Goal: Information Seeking & Learning: Learn about a topic

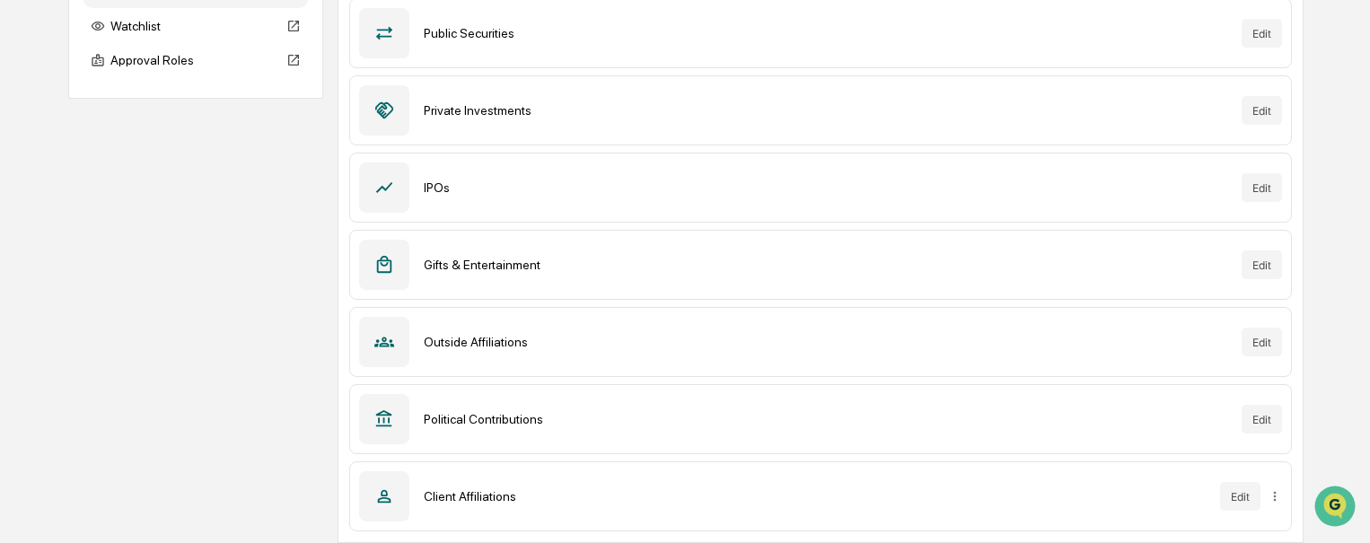
scroll to position [90, 0]
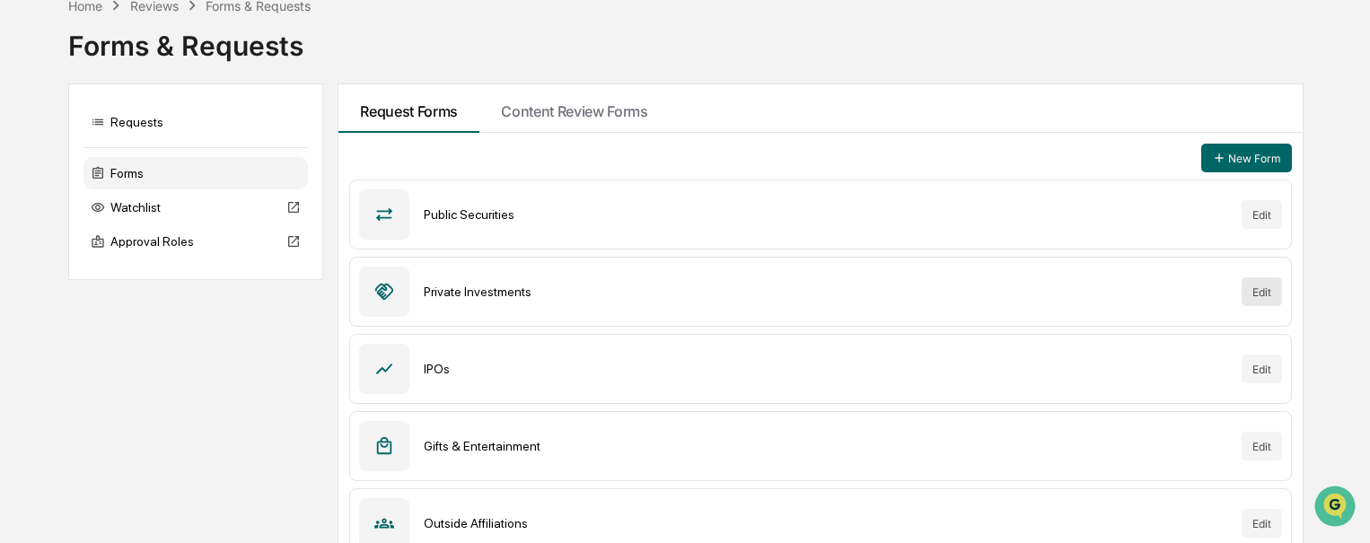
click at [1262, 300] on button "Edit" at bounding box center [1262, 291] width 40 height 29
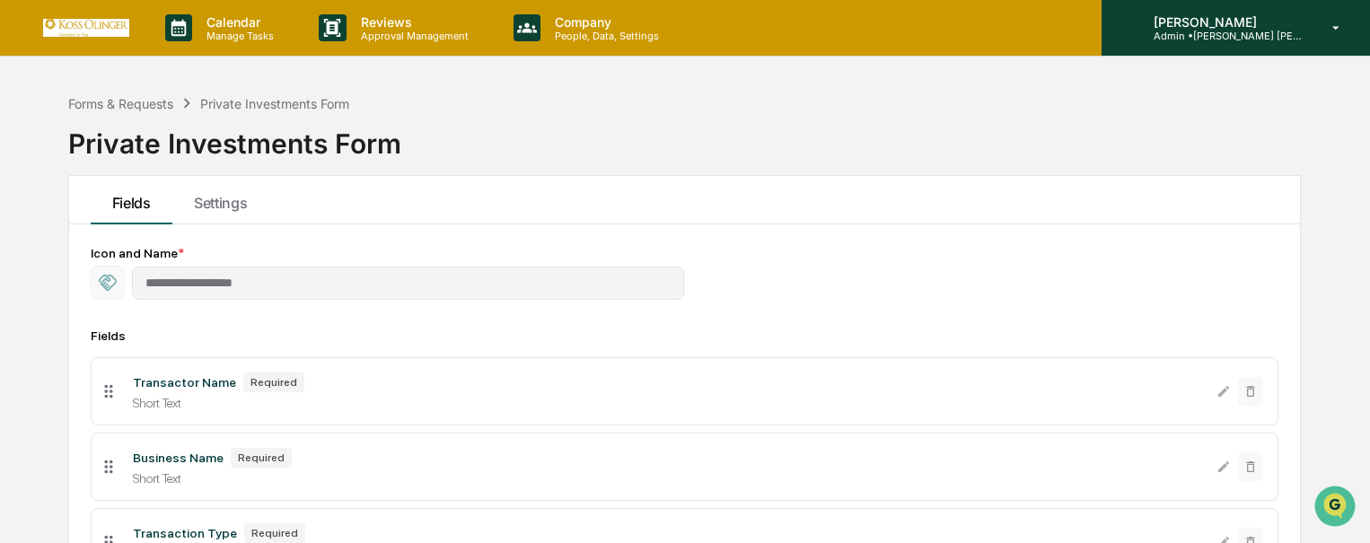
click at [1246, 27] on p "[PERSON_NAME]" at bounding box center [1223, 21] width 167 height 15
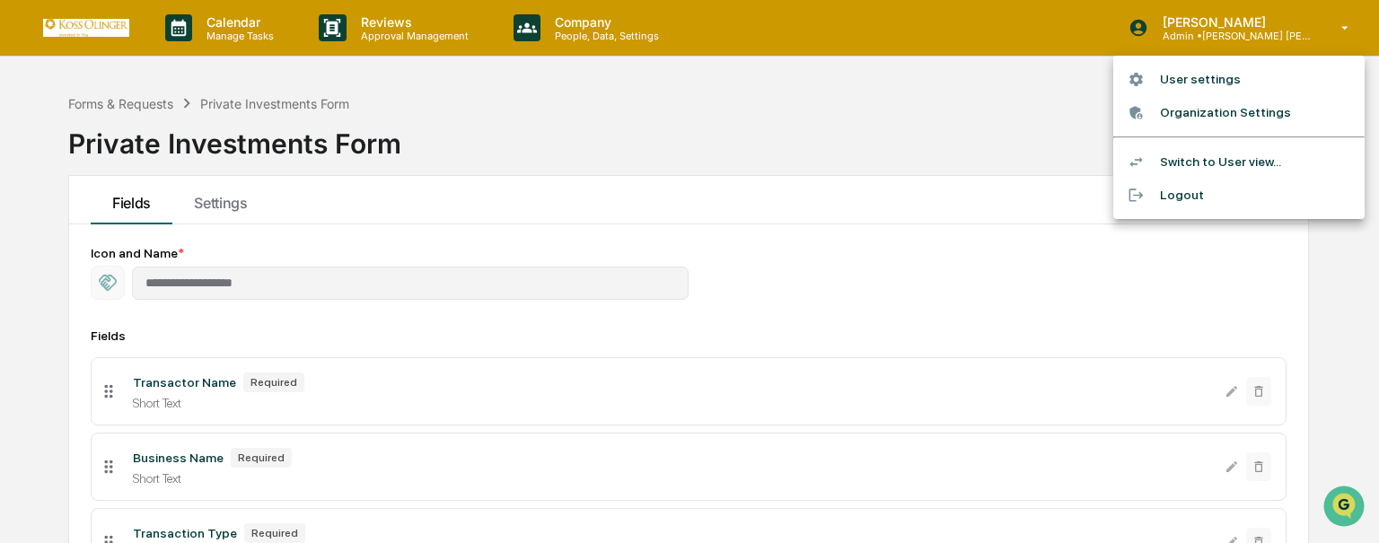
click at [1199, 161] on li "Switch to User view..." at bounding box center [1239, 161] width 251 height 33
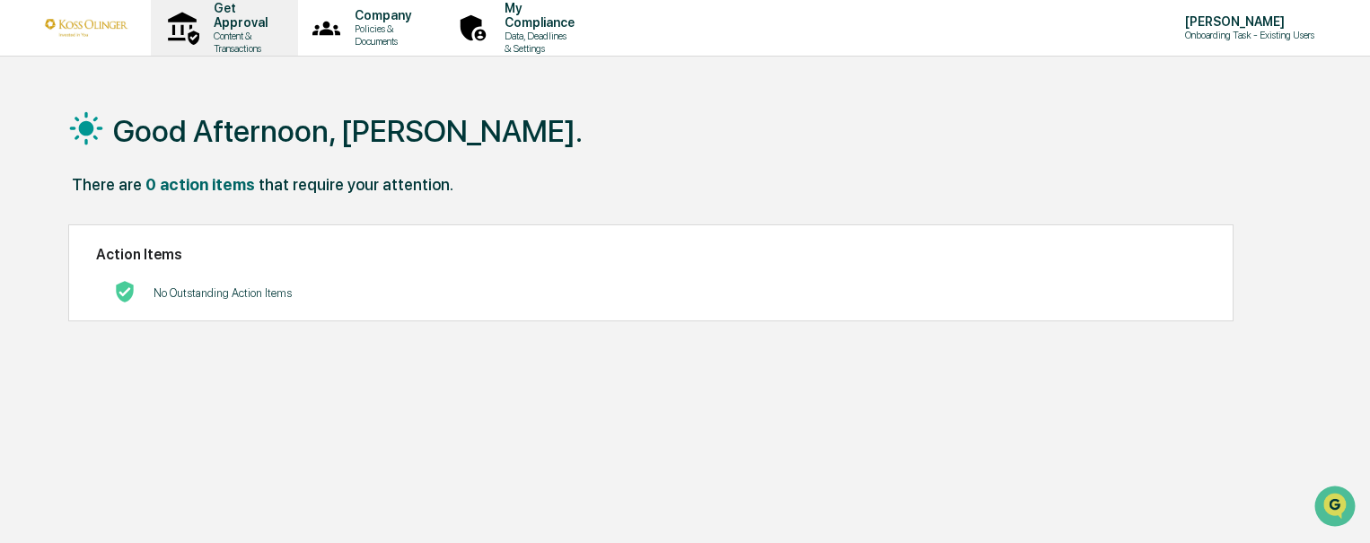
click at [245, 35] on p "Content & Transactions" at bounding box center [237, 42] width 77 height 25
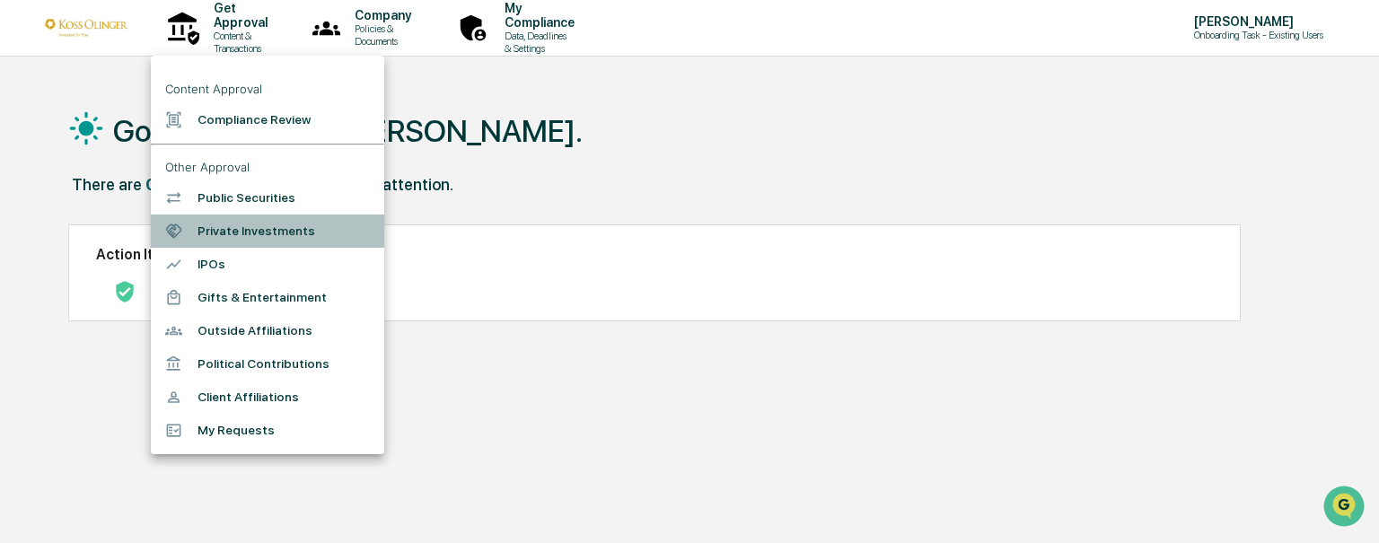
click at [249, 237] on li "Private Investments" at bounding box center [267, 231] width 233 height 33
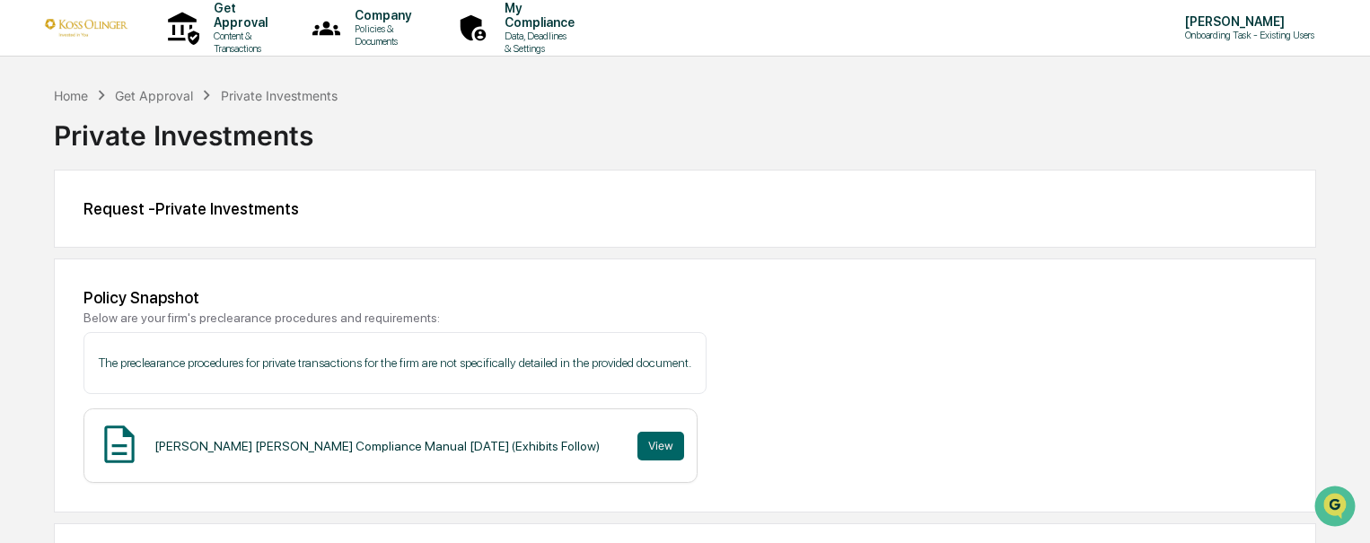
click at [65, 104] on div "Home Get Approval Private Investments" at bounding box center [196, 95] width 284 height 20
click at [65, 103] on div "Home Get Approval Private Investments" at bounding box center [196, 95] width 284 height 20
click at [63, 90] on div "Home" at bounding box center [71, 95] width 34 height 15
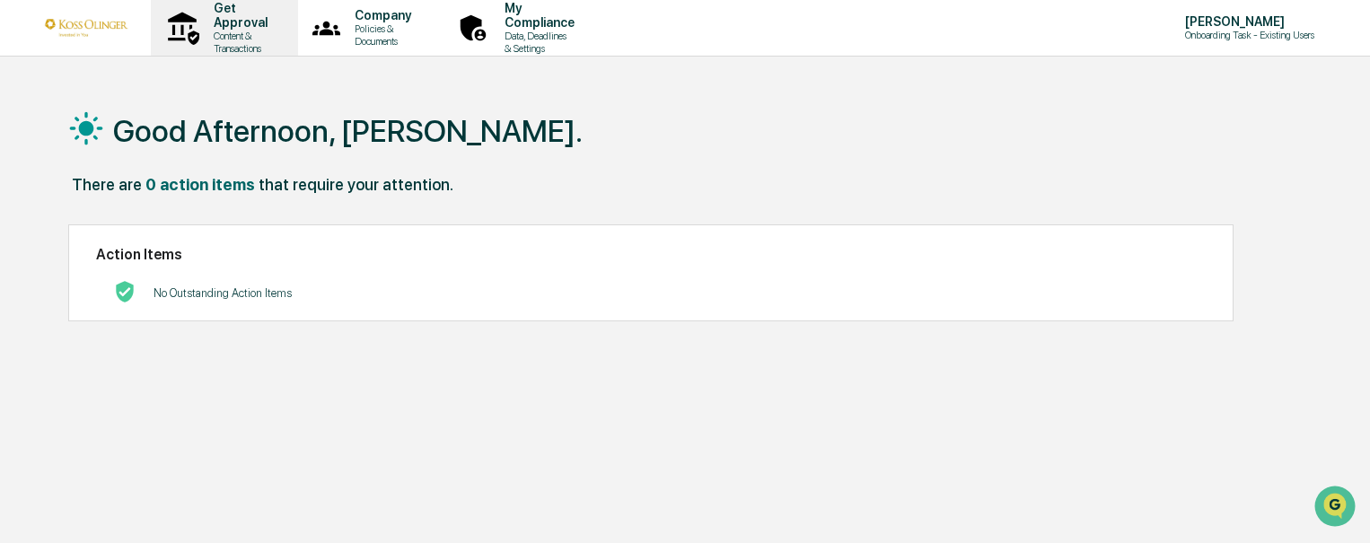
click at [241, 35] on p "Content & Transactions" at bounding box center [237, 42] width 77 height 25
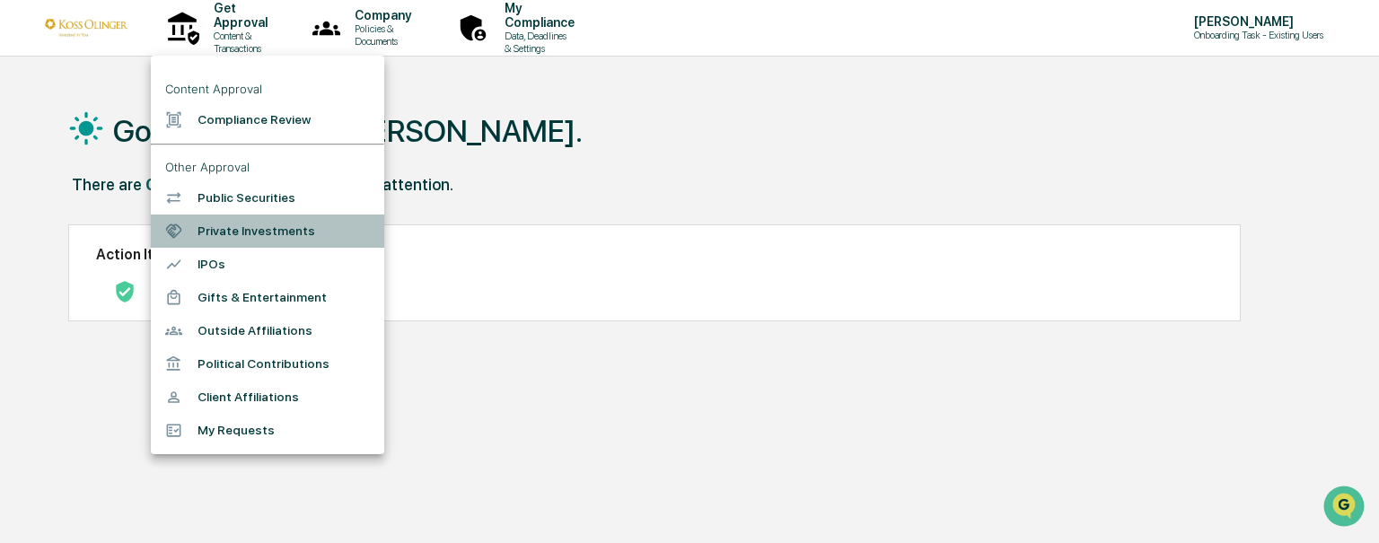
drag, startPoint x: 286, startPoint y: 242, endPoint x: 218, endPoint y: 233, distance: 68.7
click at [218, 233] on li "Private Investments" at bounding box center [267, 231] width 233 height 33
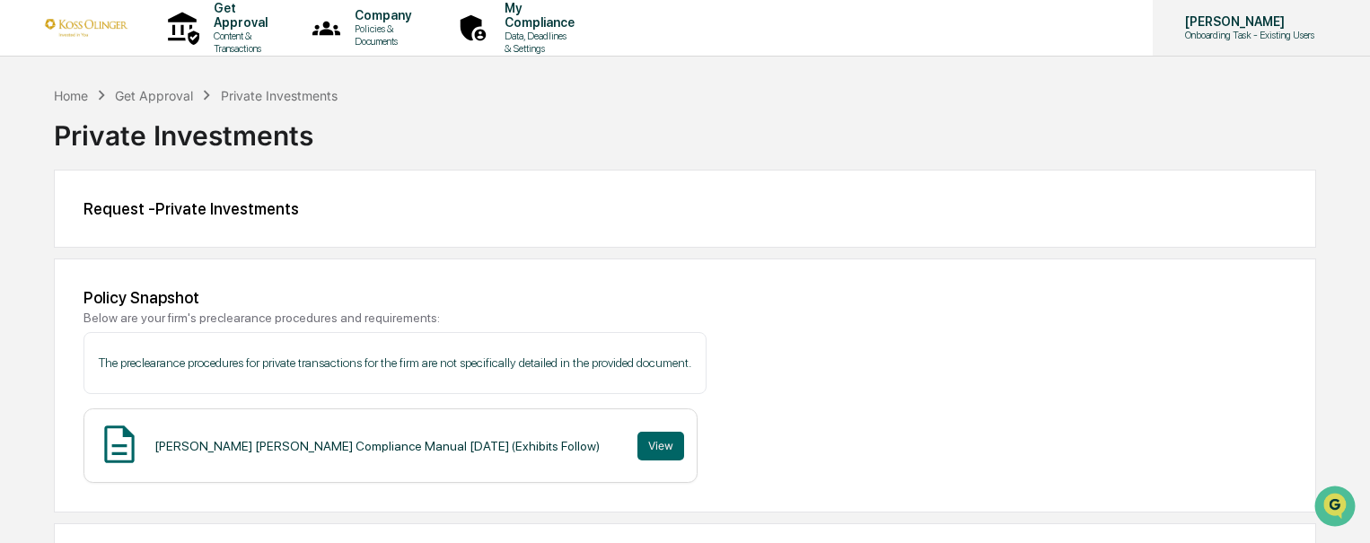
click at [1194, 44] on div "[PERSON_NAME] Onboarding Task - Existing Users" at bounding box center [1261, 28] width 217 height 56
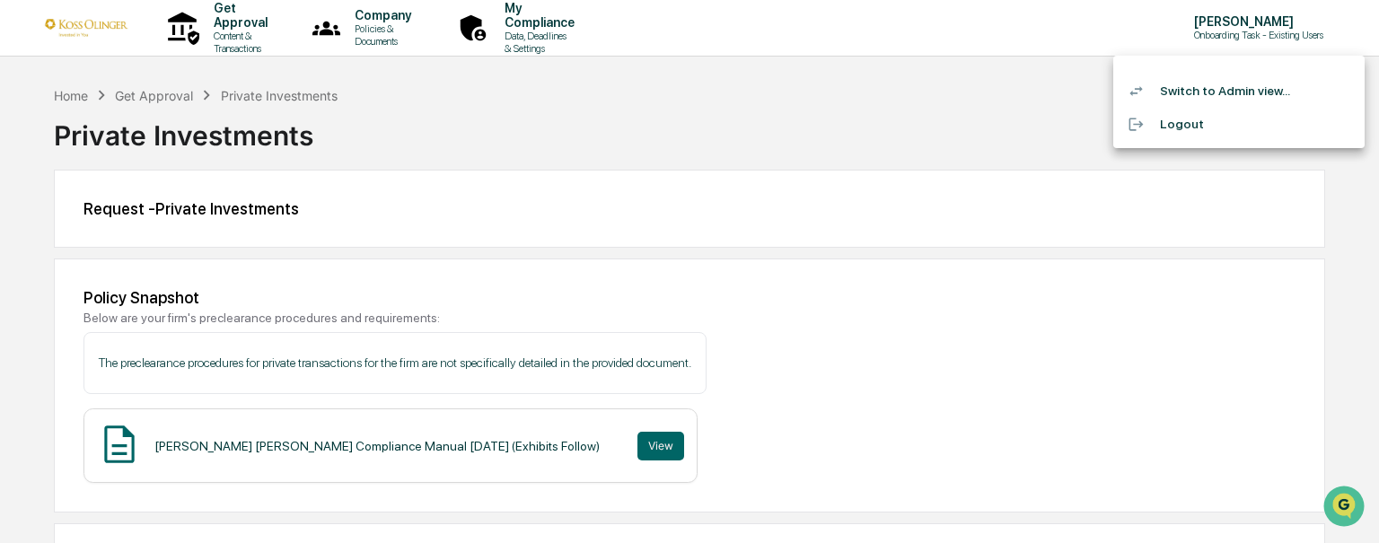
click at [1163, 105] on li "Switch to Admin view..." at bounding box center [1239, 91] width 251 height 33
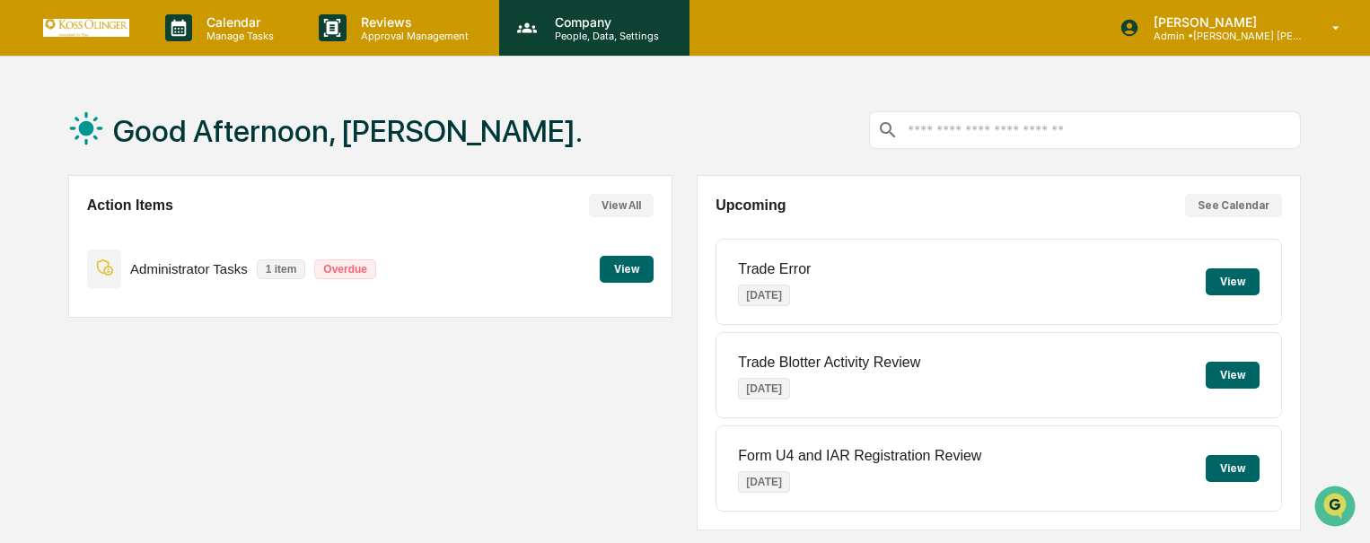
click at [652, 44] on div "Company People, Data, Settings" at bounding box center [594, 28] width 190 height 56
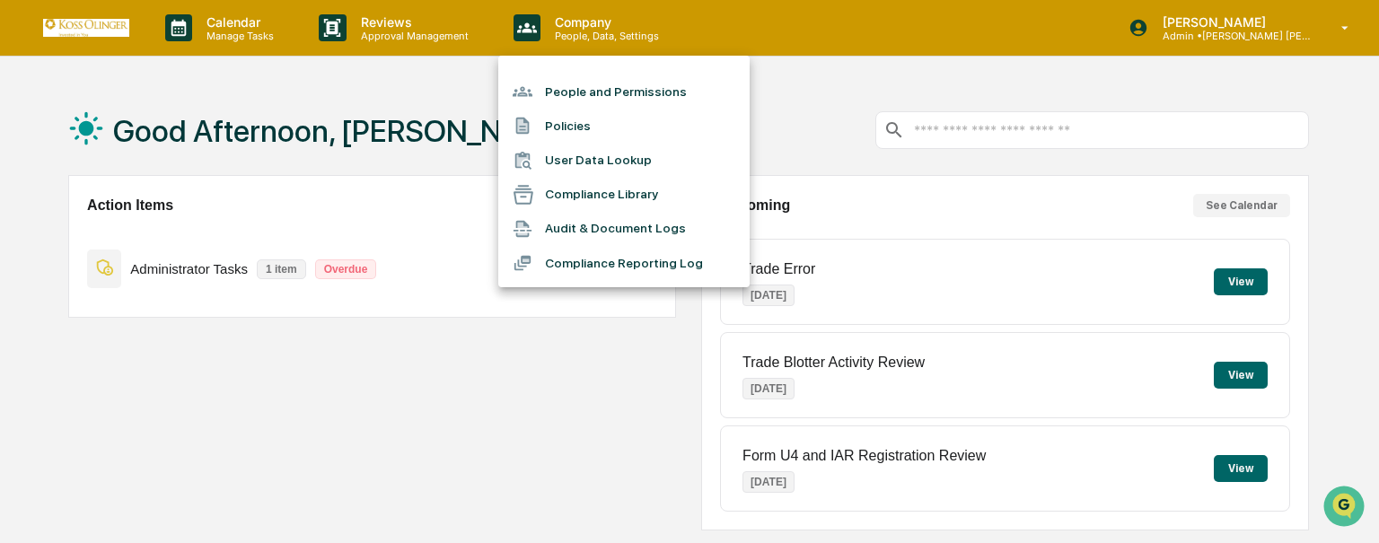
click at [593, 101] on li "People and Permissions" at bounding box center [623, 92] width 251 height 34
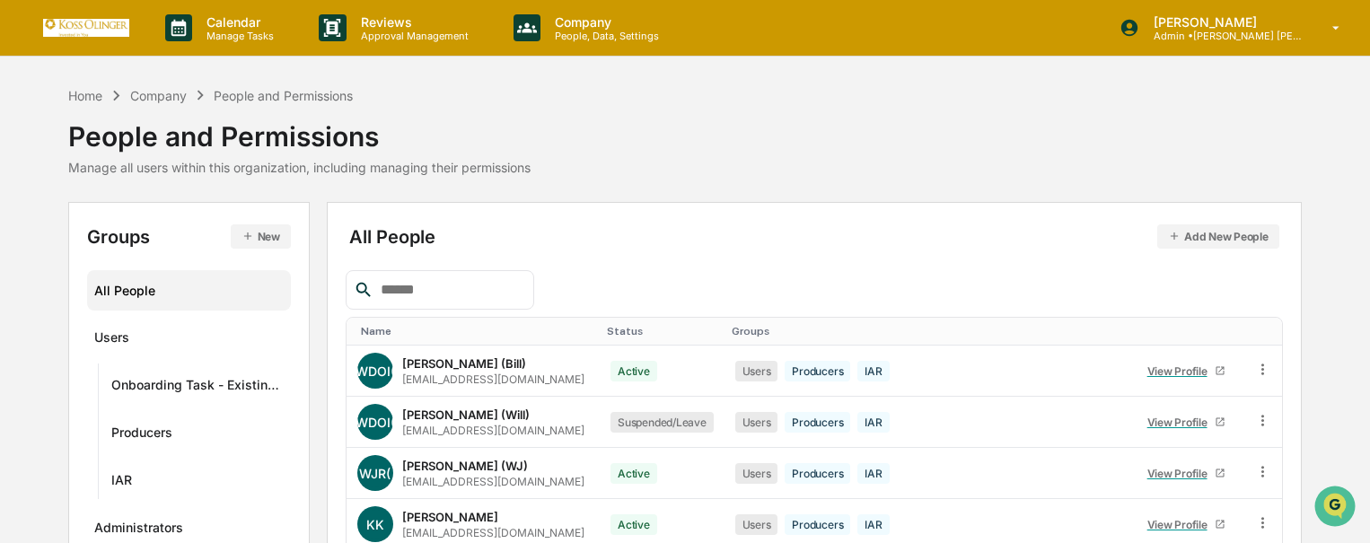
click at [456, 275] on div at bounding box center [440, 290] width 189 height 40
click at [458, 283] on input "text" at bounding box center [450, 289] width 153 height 23
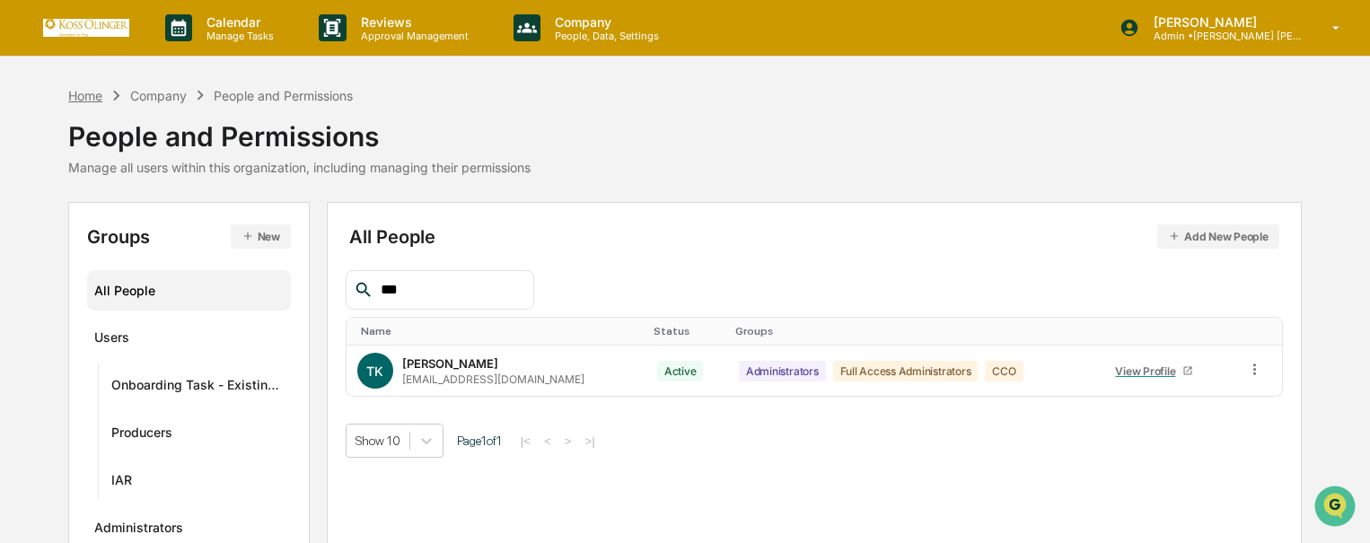
type input "***"
click at [98, 96] on div "Home" at bounding box center [85, 95] width 34 height 15
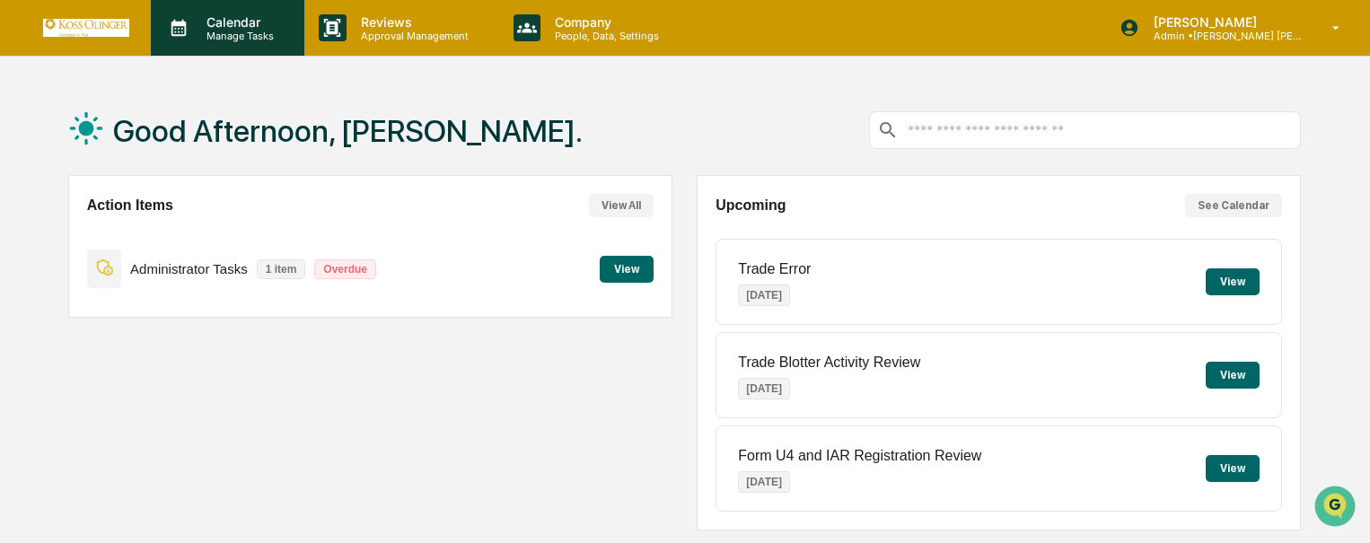
click at [241, 21] on p "Calendar" at bounding box center [237, 21] width 91 height 15
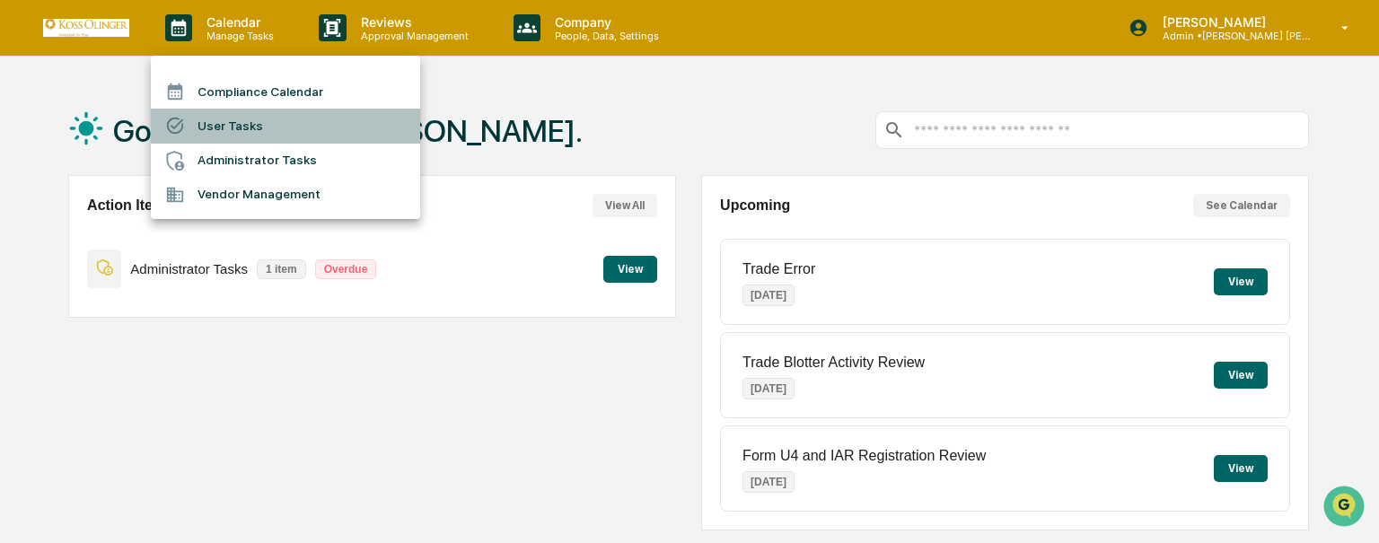
click at [249, 120] on li "User Tasks" at bounding box center [285, 126] width 269 height 34
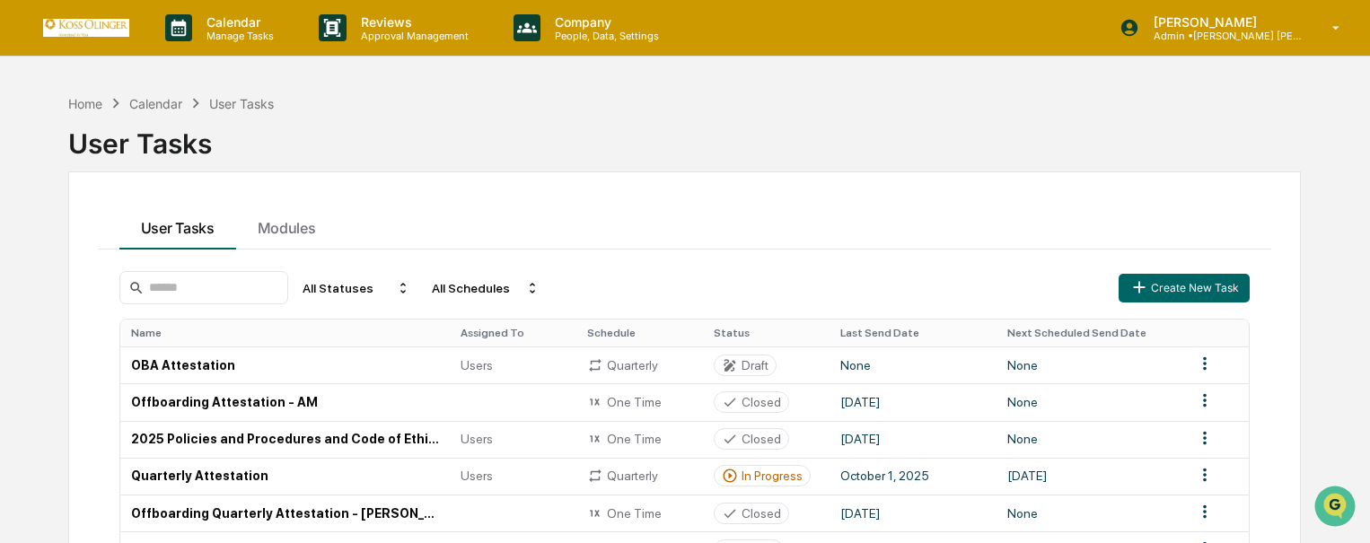
scroll to position [270, 0]
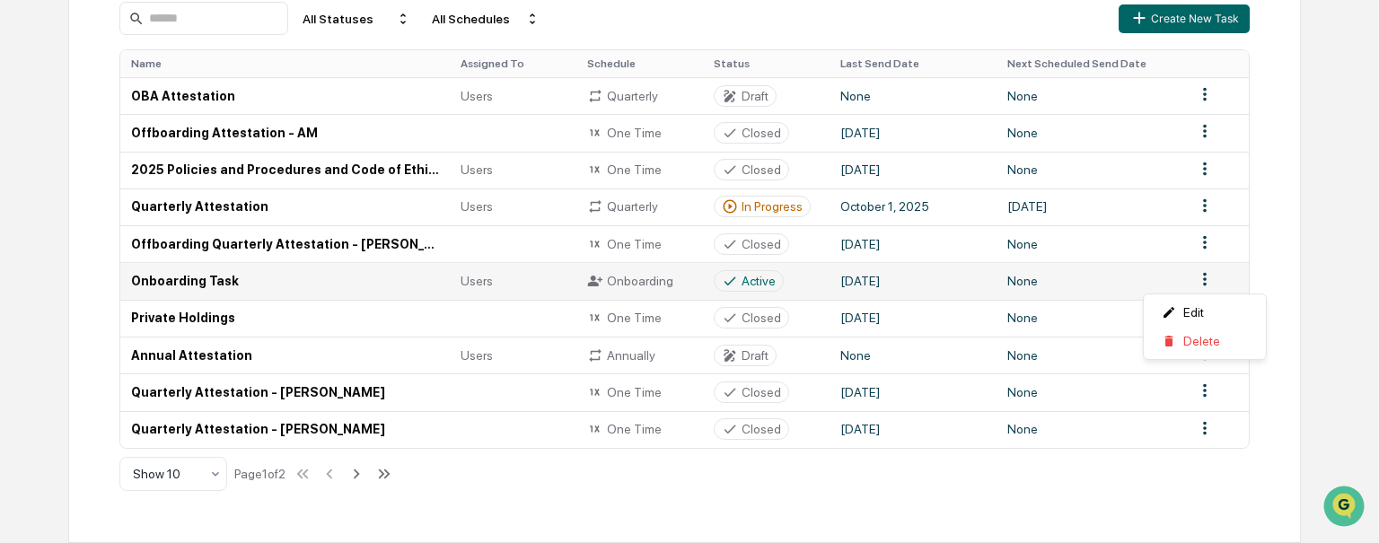
click at [1213, 274] on html "Calendar Manage Tasks Reviews Approval Management Company People, Data, Setting…" at bounding box center [689, 2] width 1379 height 543
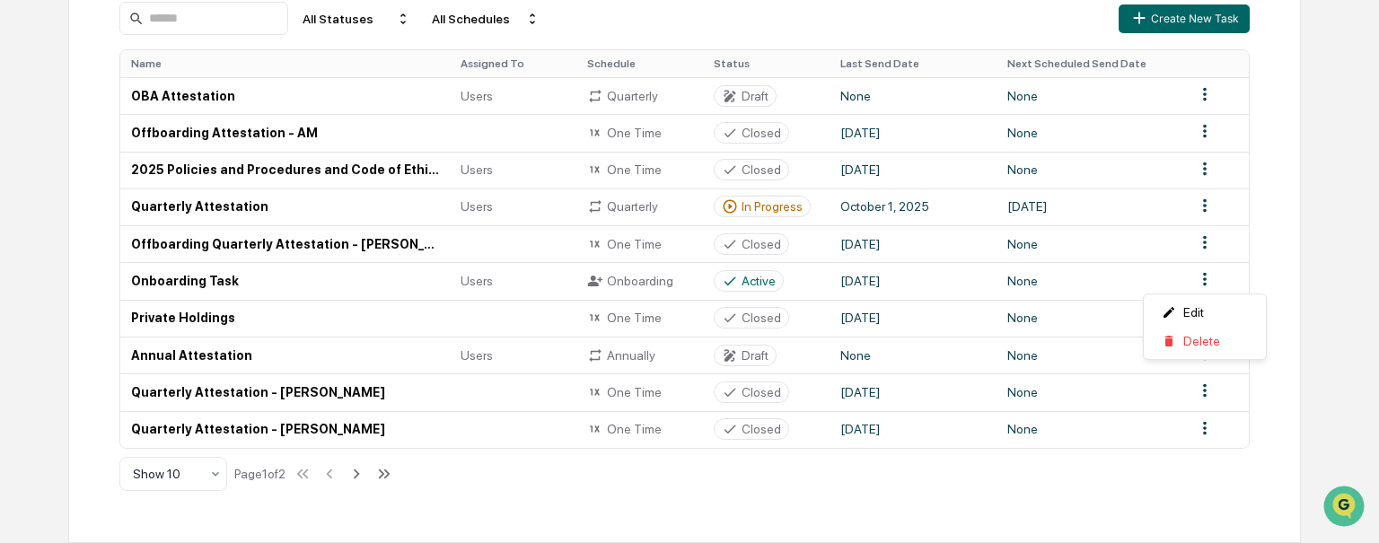
click at [1005, 274] on html "Calendar Manage Tasks Reviews Approval Management Company People, Data, Setting…" at bounding box center [689, 2] width 1379 height 543
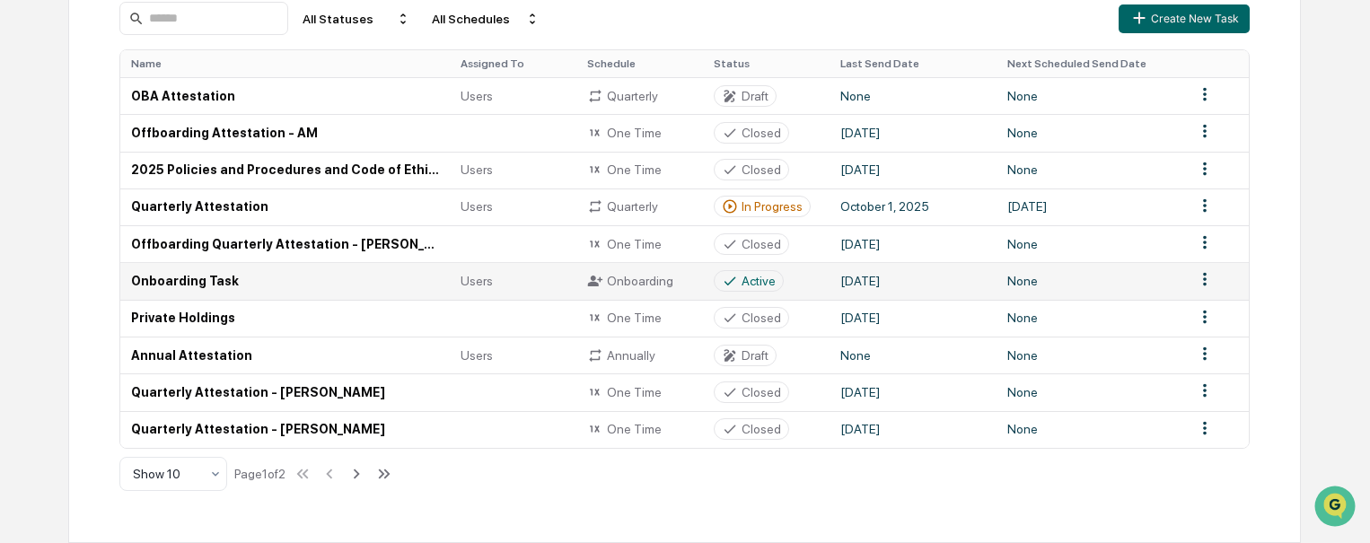
click at [735, 277] on icon at bounding box center [731, 281] width 12 height 8
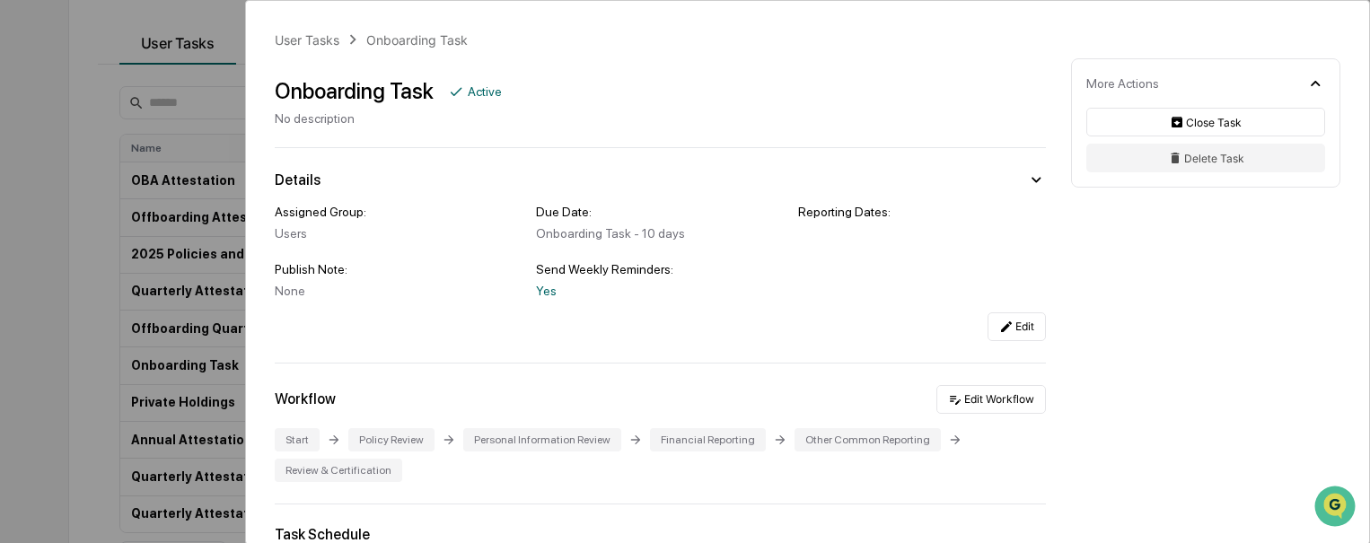
drag, startPoint x: 990, startPoint y: 399, endPoint x: 1171, endPoint y: 506, distance: 211.0
drag, startPoint x: 1171, startPoint y: 506, endPoint x: 804, endPoint y: 361, distance: 395.1
click at [1006, 334] on button "Edit" at bounding box center [1017, 327] width 58 height 29
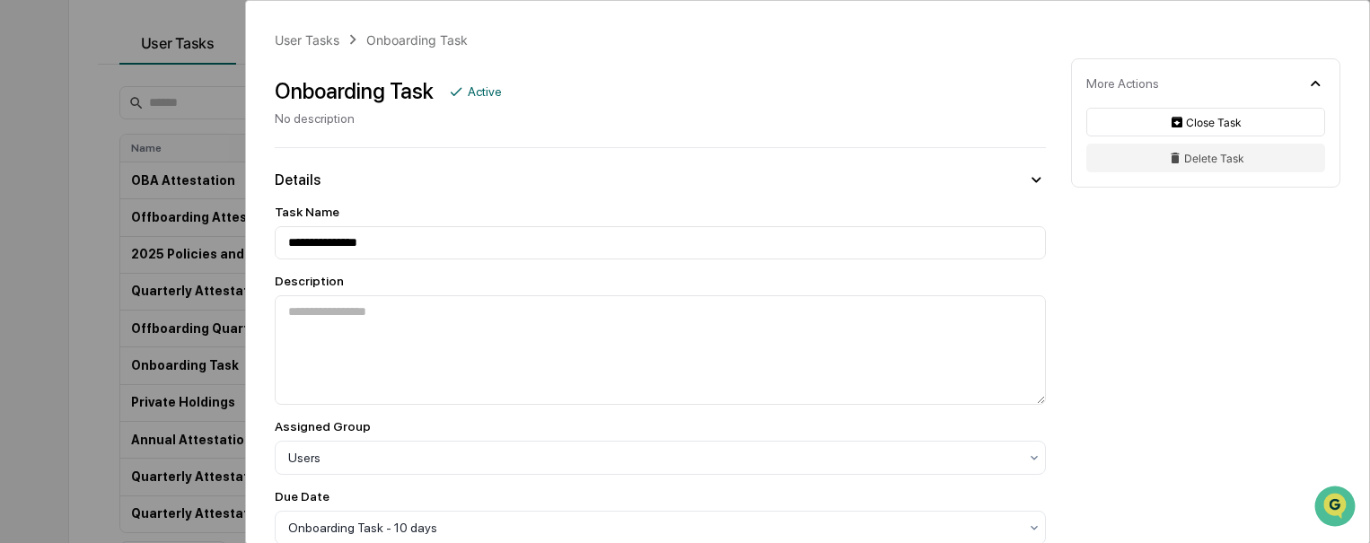
click at [621, 448] on div "Users" at bounding box center [653, 457] width 748 height 25
click at [46, 101] on div "**********" at bounding box center [685, 271] width 1370 height 543
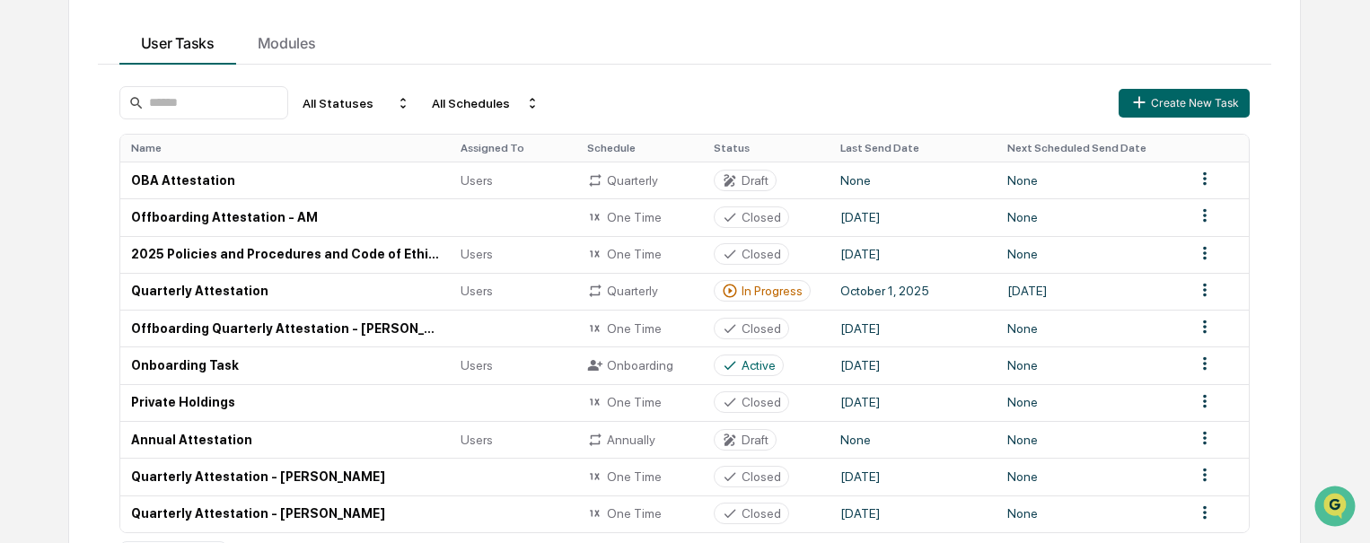
scroll to position [100, 0]
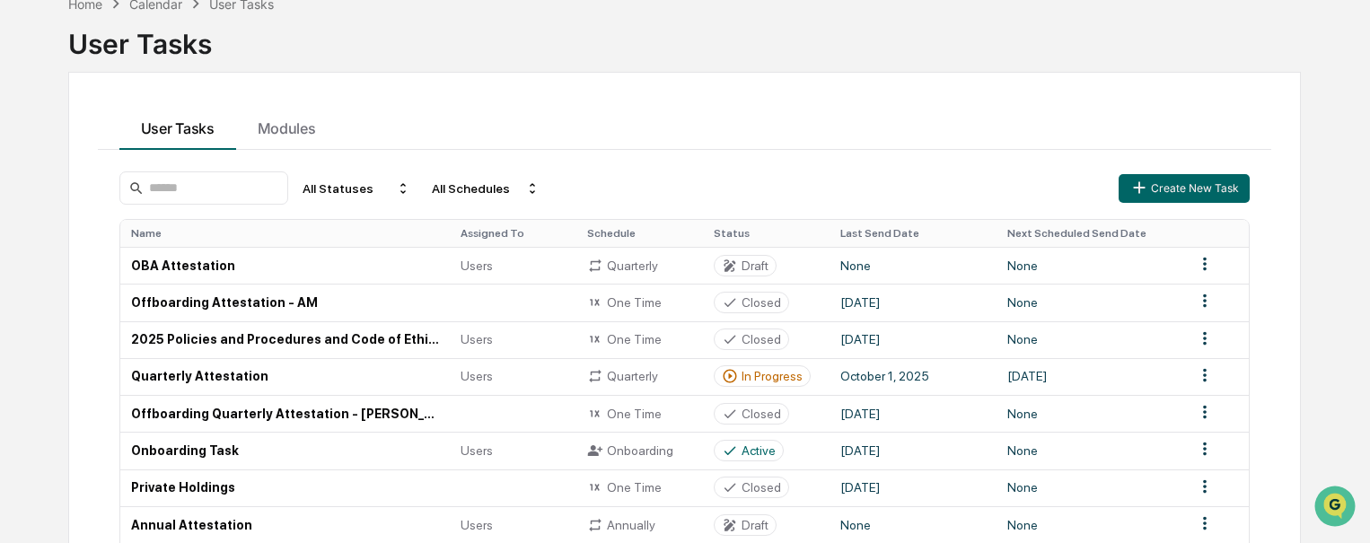
click at [46, 101] on div "Home Calendar User Tasks User Tasks User Tasks Modules All Statuses All Schedul…" at bounding box center [684, 349] width 1287 height 727
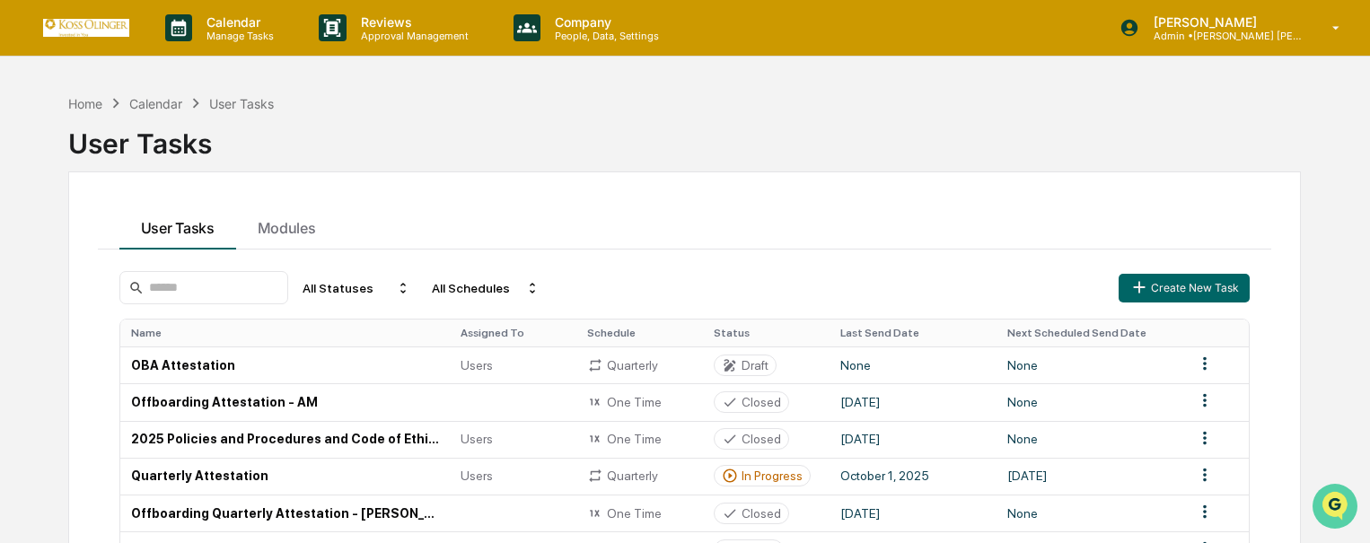
click at [1346, 502] on img "Open customer support" at bounding box center [1335, 507] width 45 height 36
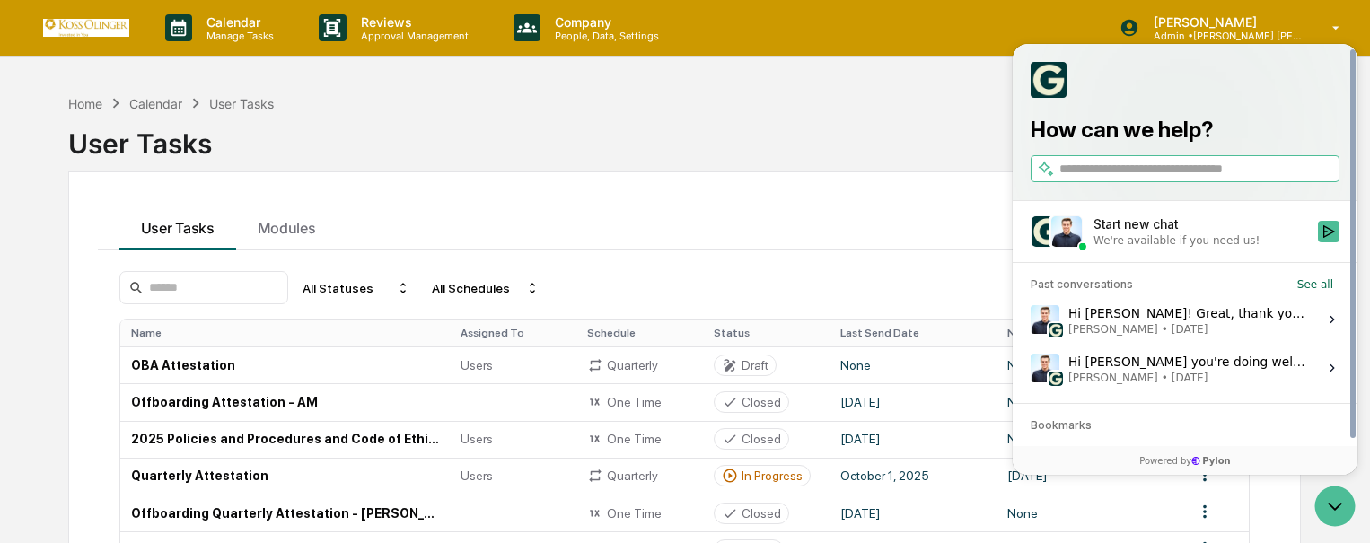
click at [1149, 160] on input "search" at bounding box center [1198, 169] width 277 height 19
click at [1013, 44] on div "FAQ's - Administrators" at bounding box center [1013, 44] width 0 height 0
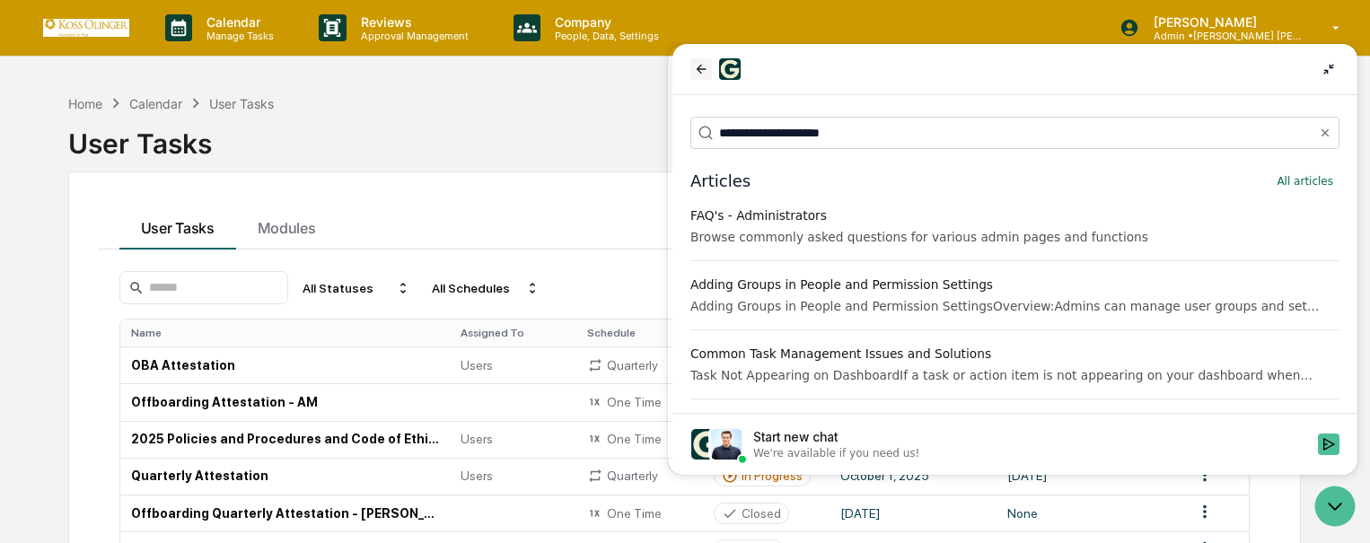
click at [691, 73] on button "back" at bounding box center [702, 69] width 22 height 22
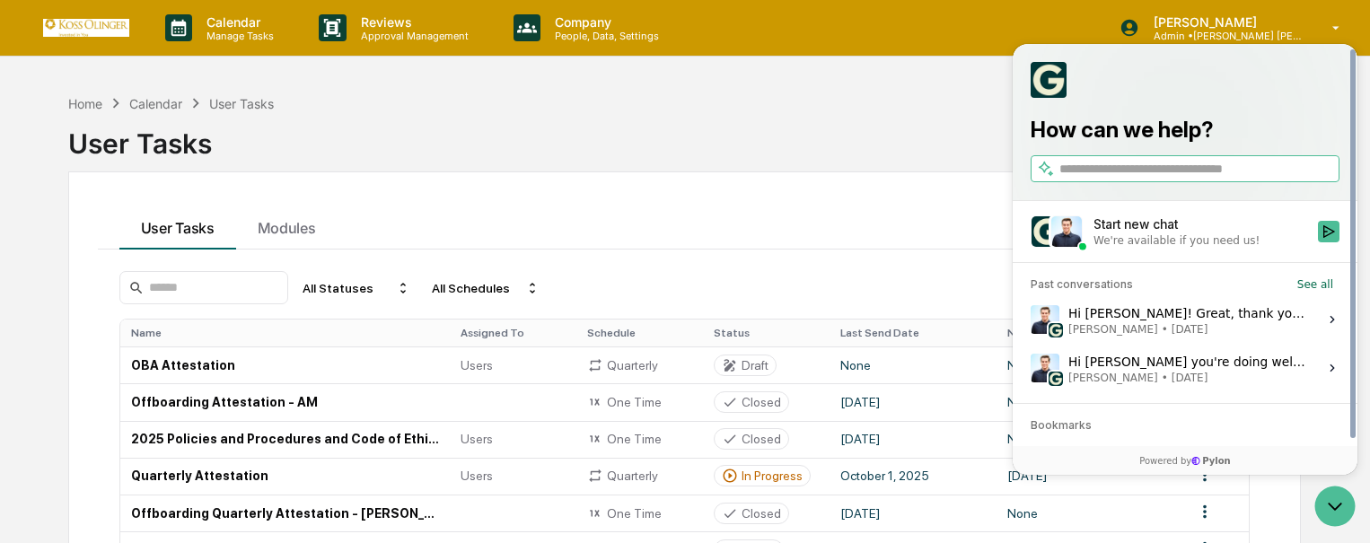
click at [1146, 160] on input "search" at bounding box center [1198, 169] width 277 height 19
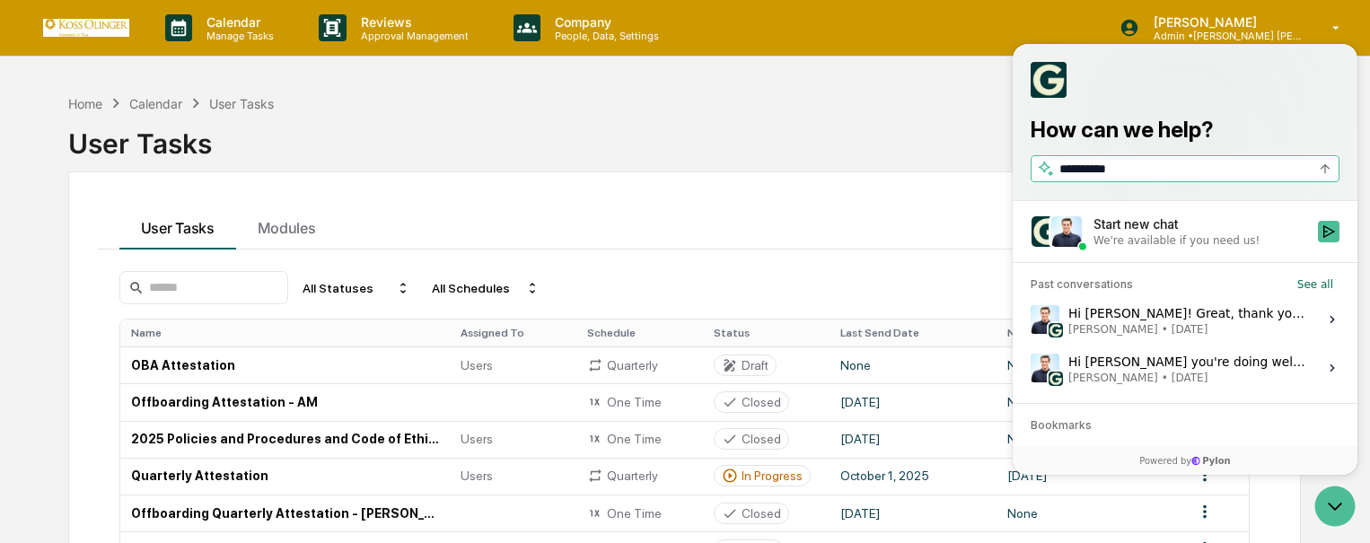
type input "**********"
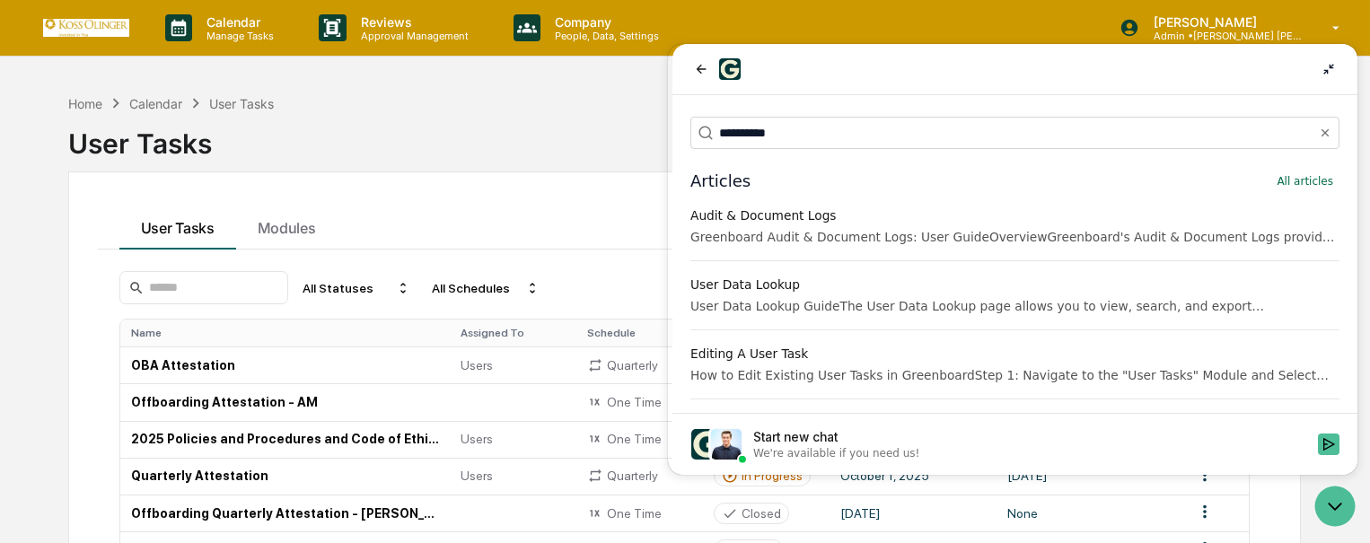
scroll to position [90, 0]
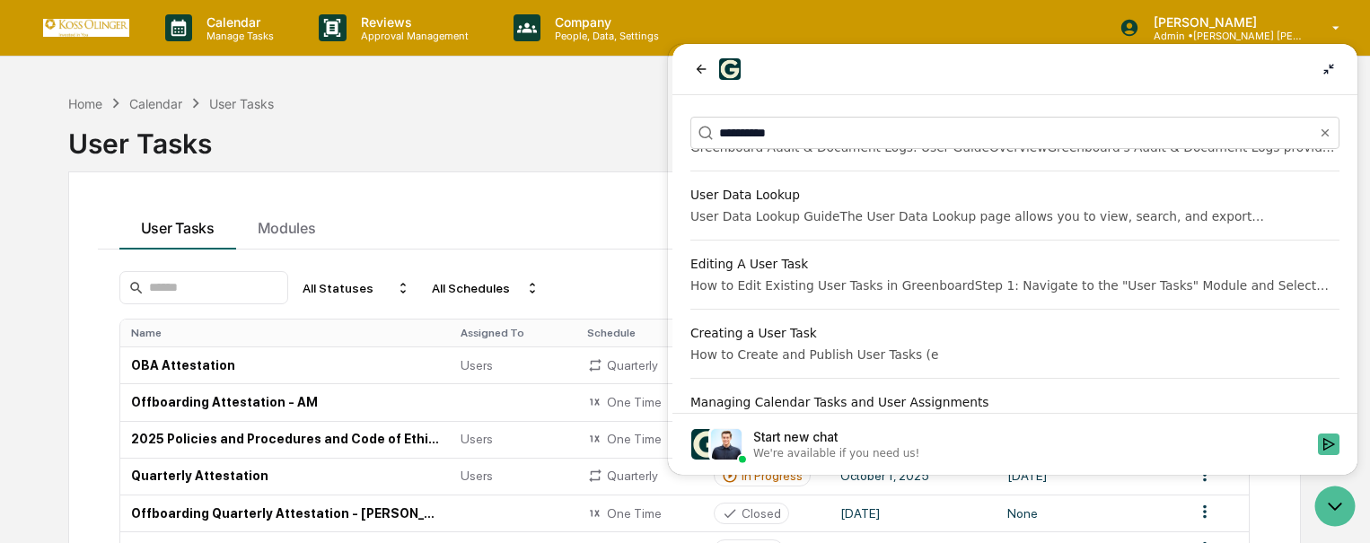
click at [639, 159] on div "User Tasks" at bounding box center [684, 136] width 1233 height 47
click at [542, 128] on div "User Tasks" at bounding box center [684, 136] width 1233 height 47
click at [1341, 510] on icon "Open customer support" at bounding box center [1335, 506] width 45 height 45
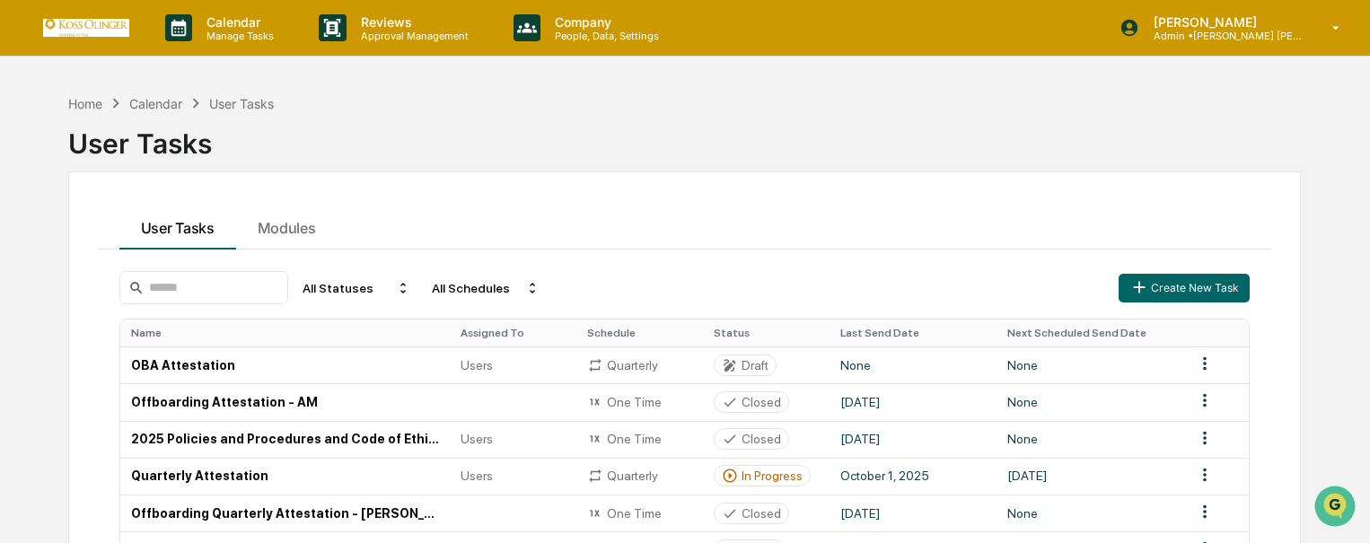
click at [820, 218] on div "User Tasks Modules" at bounding box center [685, 225] width 1174 height 48
